Goal: Information Seeking & Learning: Check status

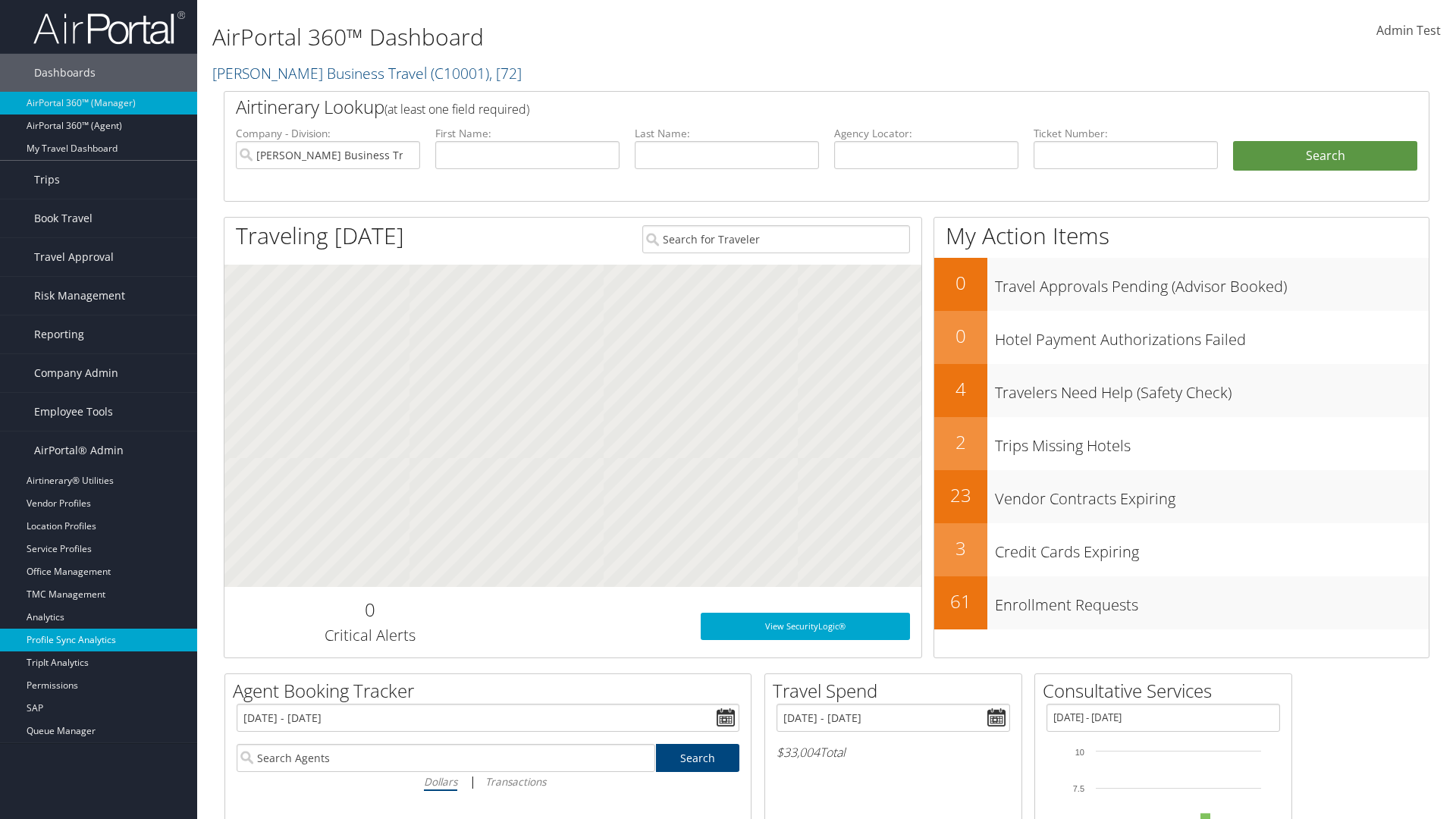
click at [98, 639] on link "Profile Sync Analytics" at bounding box center [98, 639] width 197 height 23
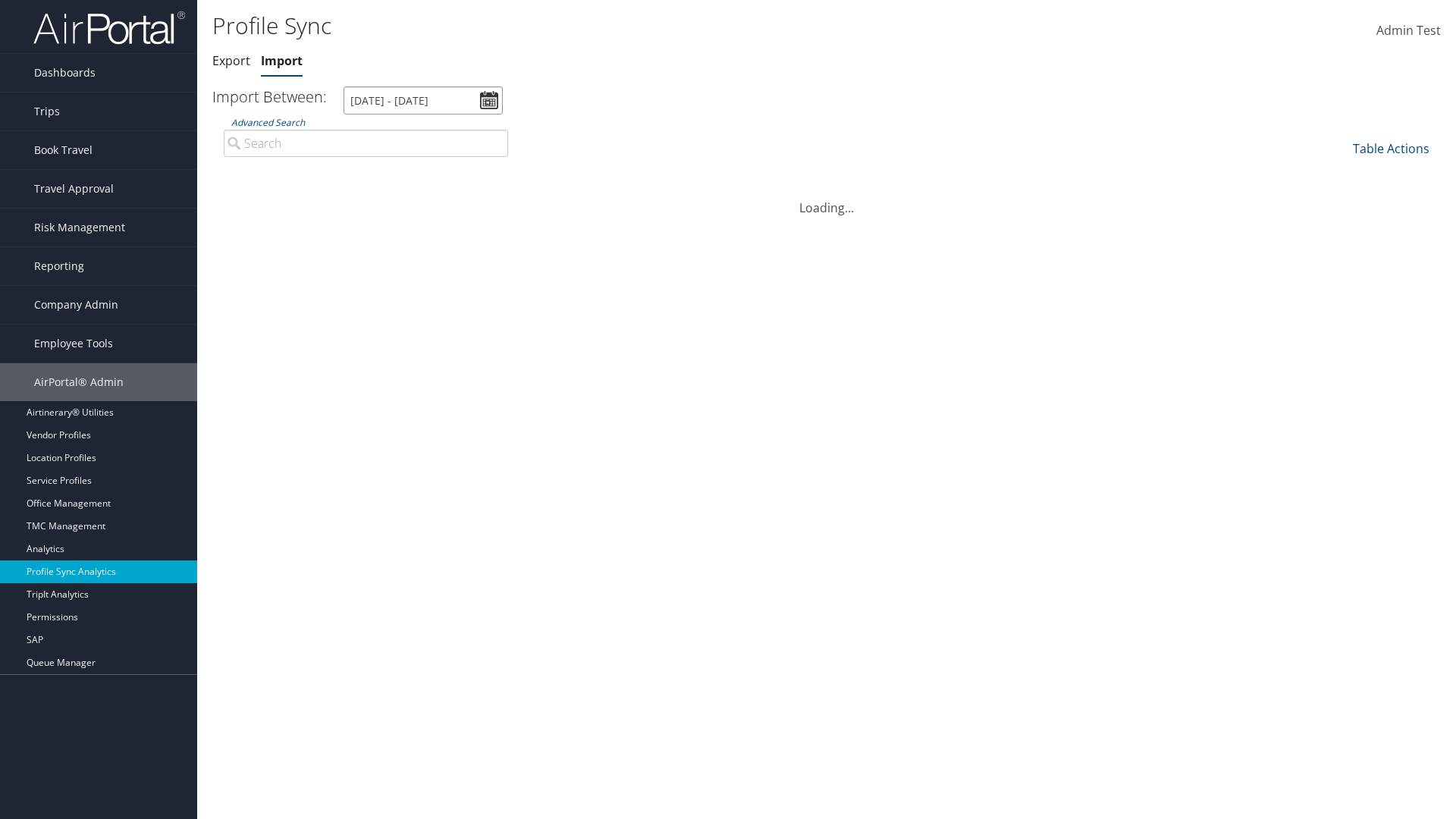
click at [423, 100] on input "[DATE] - [DATE]" at bounding box center [423, 100] width 160 height 28
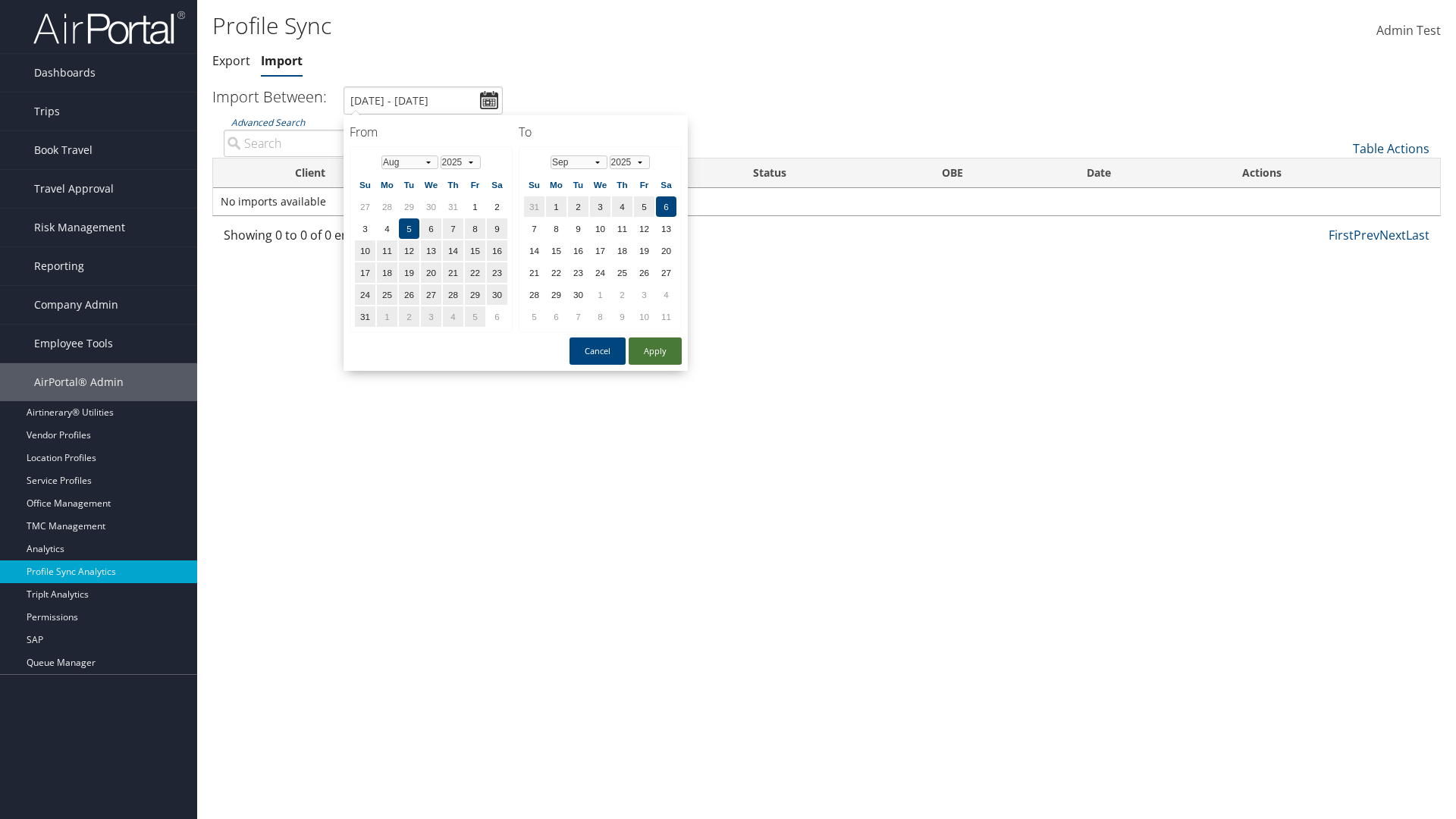
click at [655, 350] on button "Apply" at bounding box center [655, 351] width 53 height 27
type input "[DATE] - [DATE]"
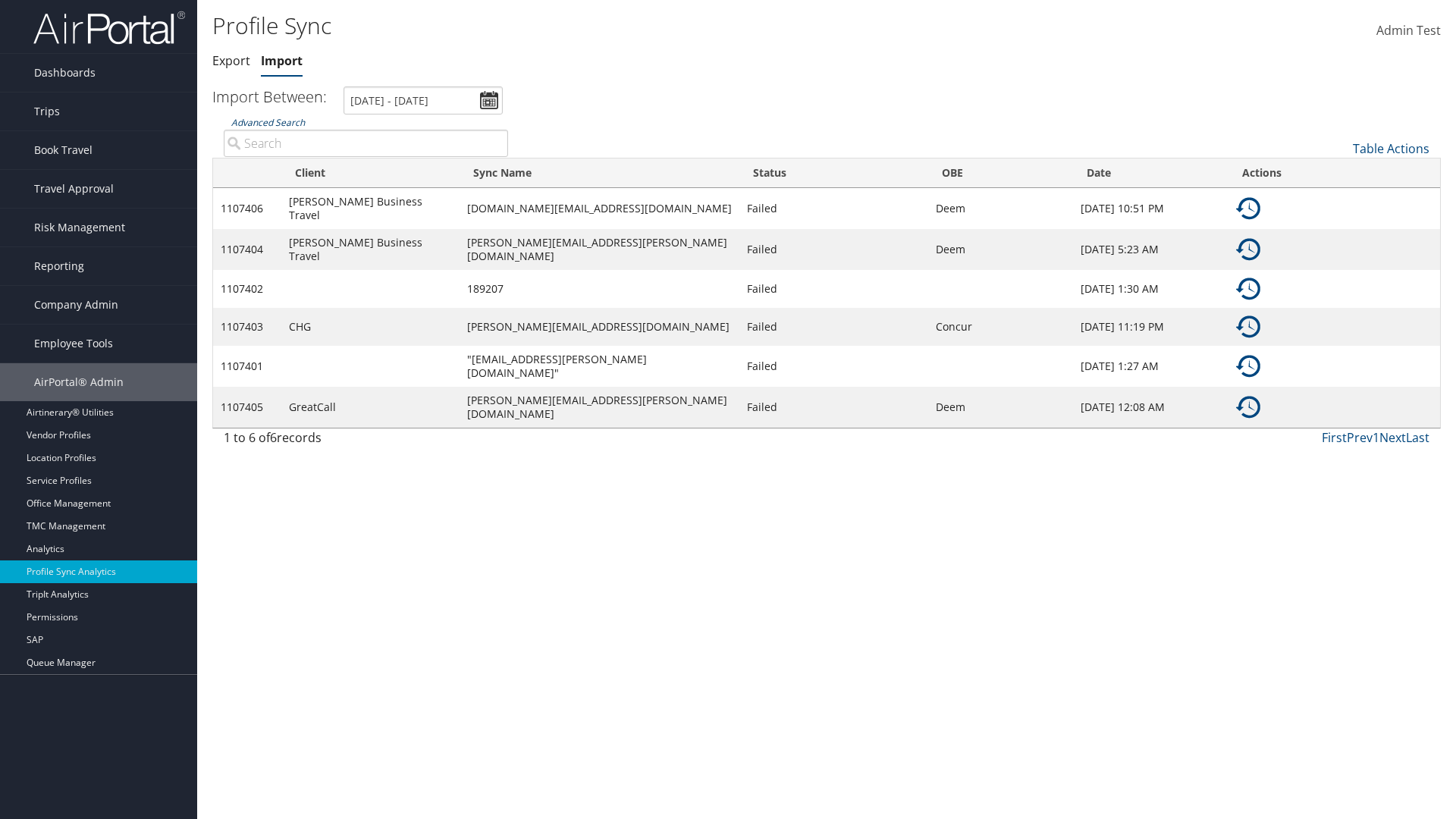
click at [268, 122] on link "Advanced Search" at bounding box center [268, 122] width 73 height 13
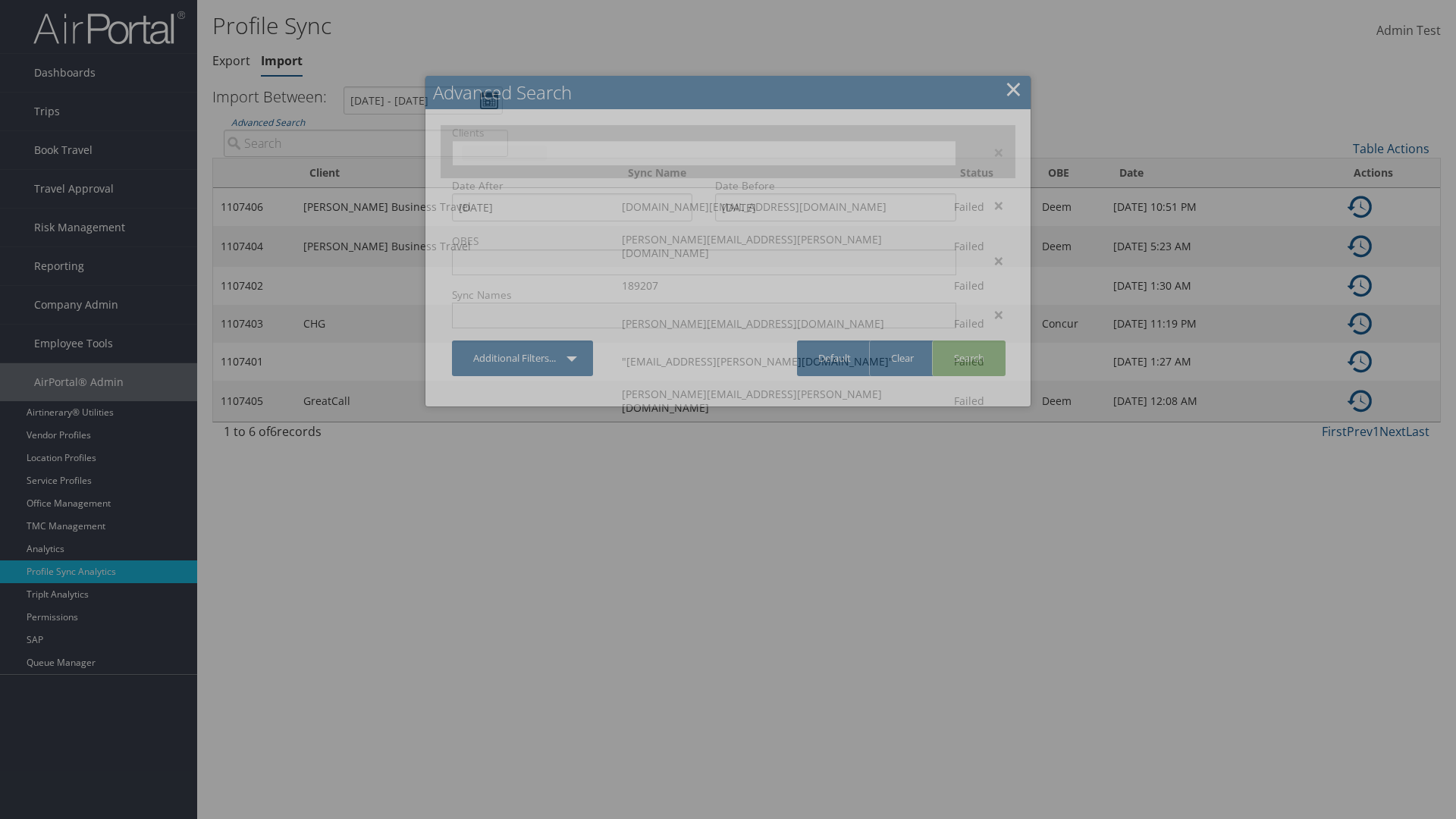
click at [547, 151] on input "text" at bounding box center [504, 153] width 85 height 15
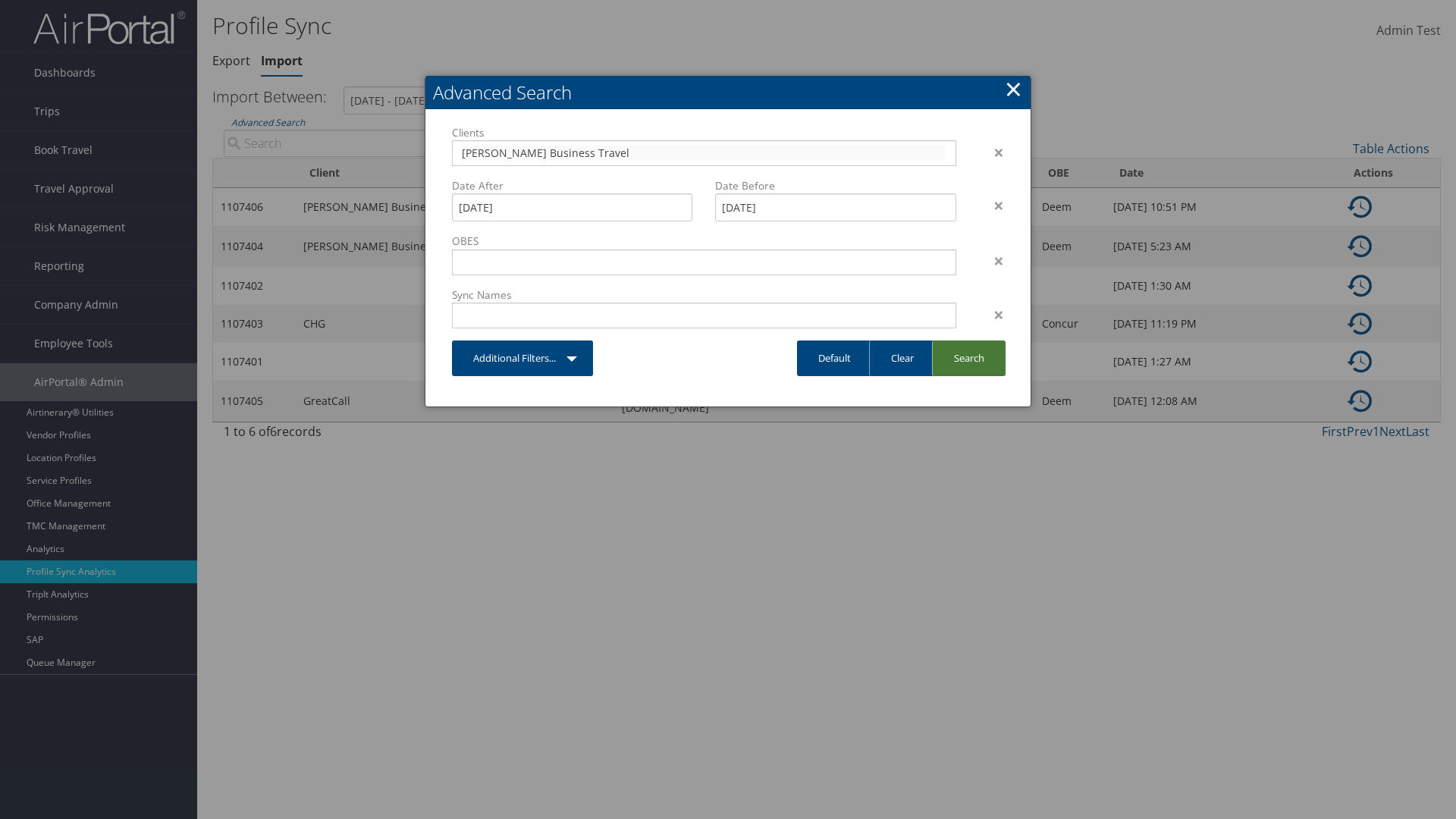
type input "[PERSON_NAME] Business Travel"
click at [969, 358] on link "Search" at bounding box center [969, 358] width 73 height 35
type input "[PERSON_NAME] Business Travel"
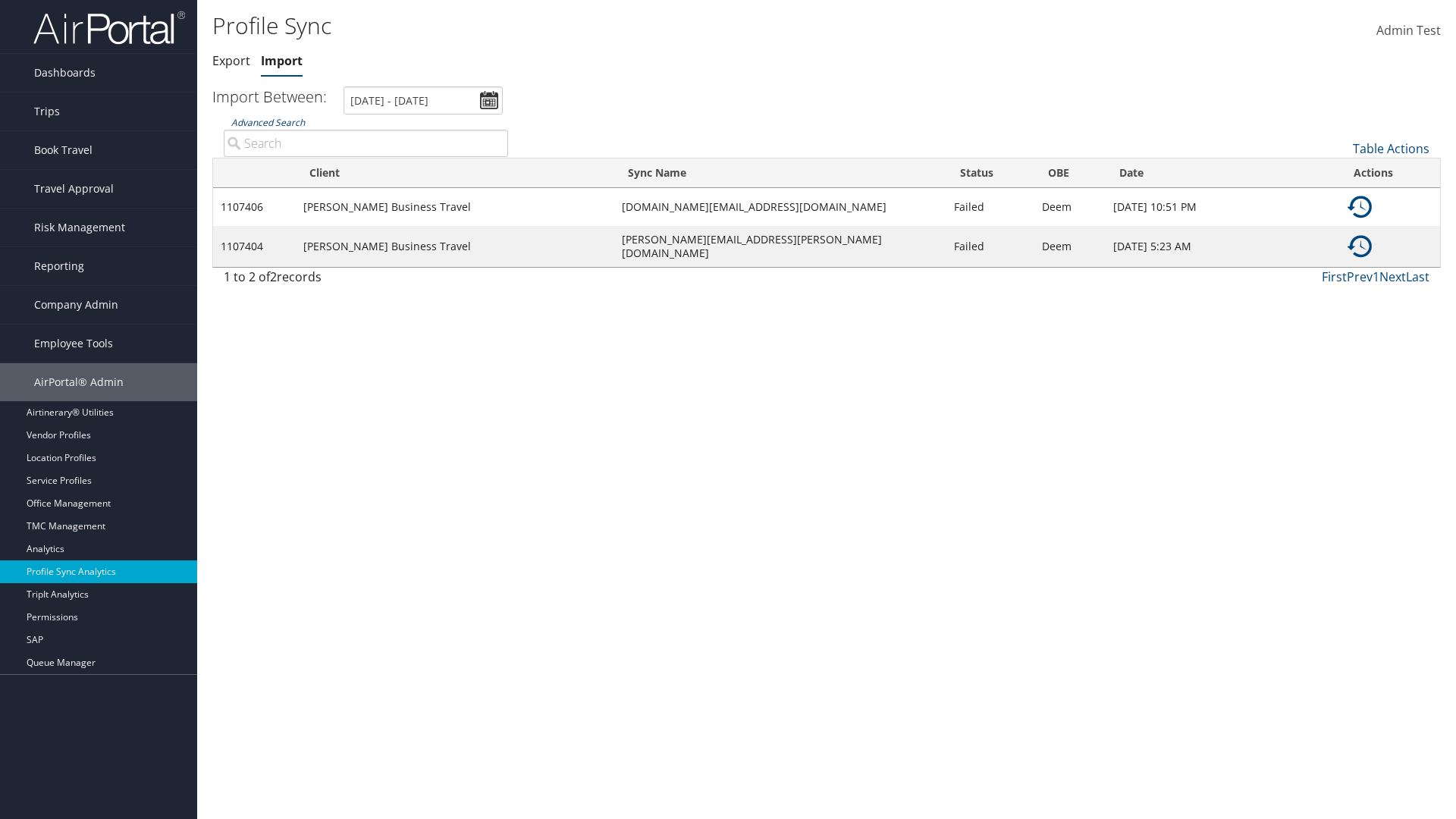
click at [268, 122] on link "Advanced Search" at bounding box center [268, 122] width 73 height 13
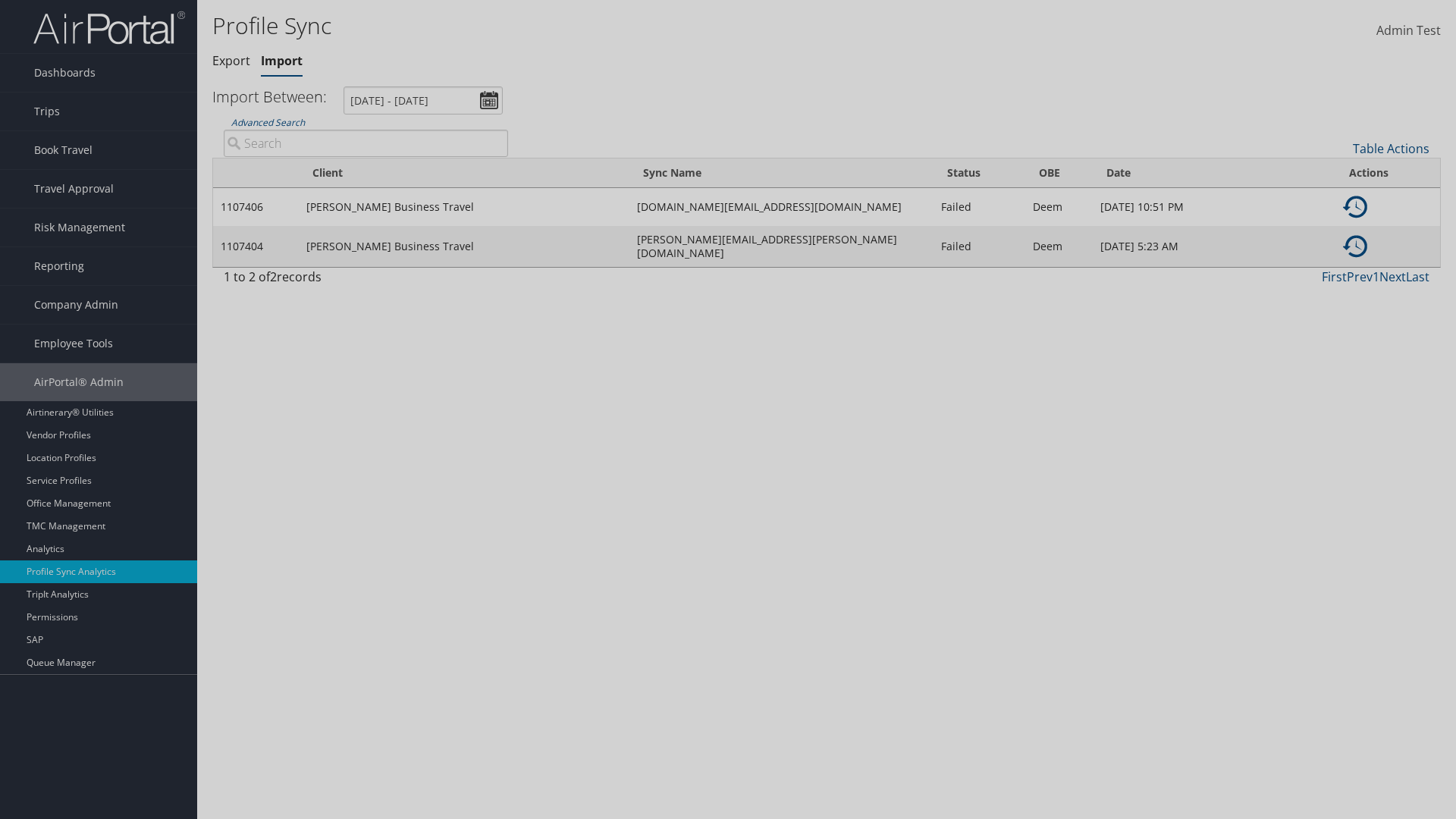
click at [0, 0] on div "×" at bounding box center [0, 0] width 0 height 0
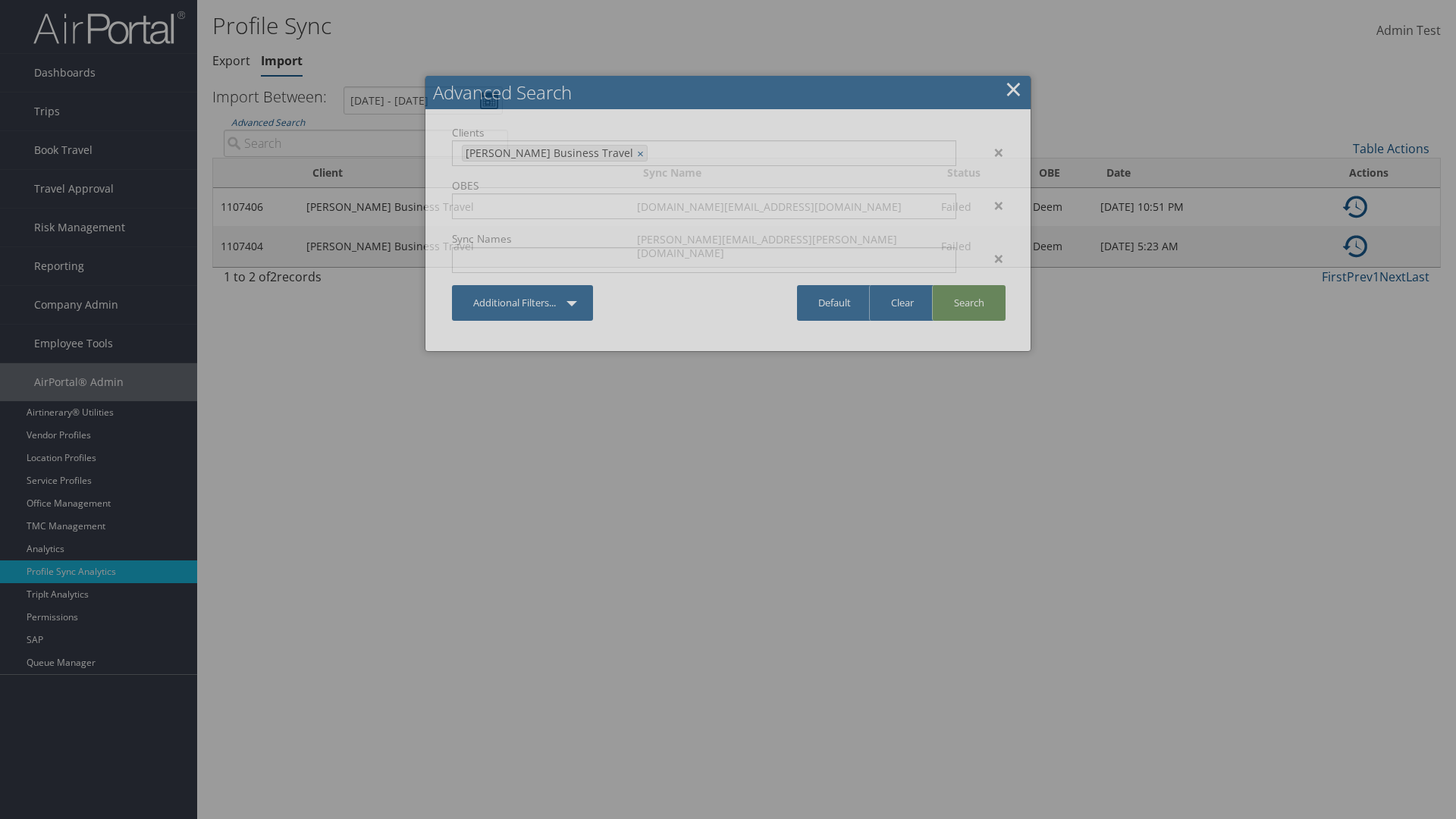
click at [969, 303] on link "Search" at bounding box center [969, 303] width 73 height 35
